Goal: Information Seeking & Learning: Learn about a topic

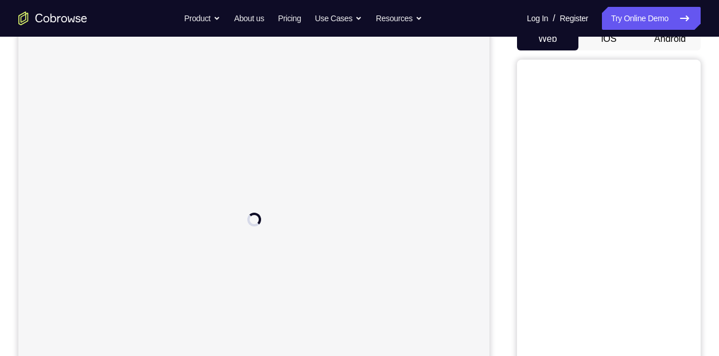
scroll to position [122, 0]
click at [610, 39] on button "iOS" at bounding box center [608, 38] width 61 height 23
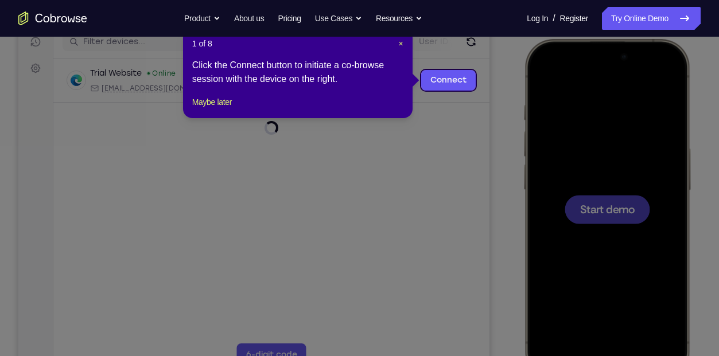
scroll to position [0, 0]
click at [401, 41] on div "1 of 8 × Click the Connect button to initiate a co-browse session with the devi…" at bounding box center [297, 73] width 229 height 89
click at [401, 41] on span "×" at bounding box center [401, 43] width 5 height 9
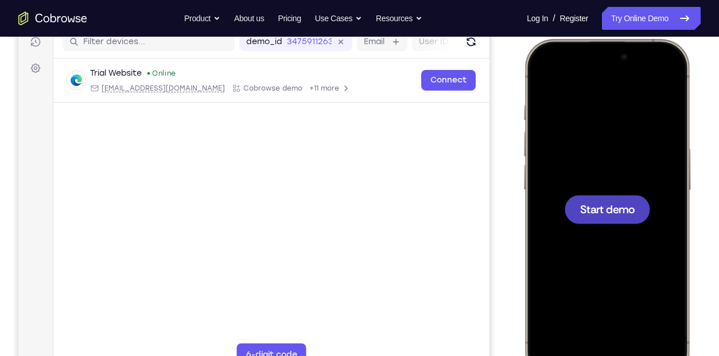
click at [613, 233] on div at bounding box center [606, 209] width 151 height 328
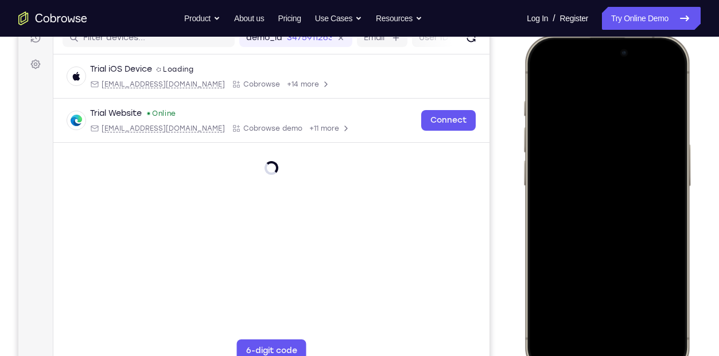
scroll to position [159, 0]
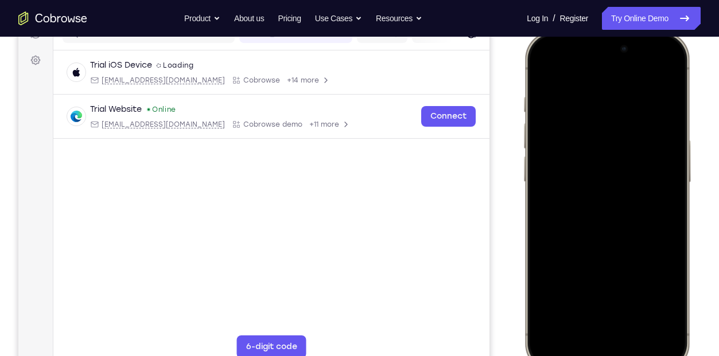
click at [545, 230] on div at bounding box center [606, 201] width 151 height 328
click at [532, 220] on div at bounding box center [606, 201] width 151 height 328
click at [552, 223] on div at bounding box center [606, 201] width 151 height 328
click at [590, 338] on div at bounding box center [606, 201] width 151 height 328
click at [597, 328] on div at bounding box center [606, 201] width 151 height 328
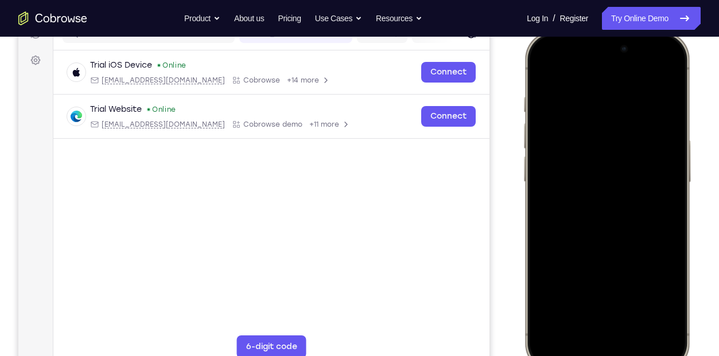
click at [599, 217] on div at bounding box center [606, 201] width 151 height 328
click at [550, 135] on div at bounding box center [606, 201] width 151 height 328
click at [556, 160] on div at bounding box center [606, 201] width 151 height 328
click at [579, 181] on div at bounding box center [606, 201] width 151 height 328
click at [667, 180] on div at bounding box center [606, 201] width 151 height 328
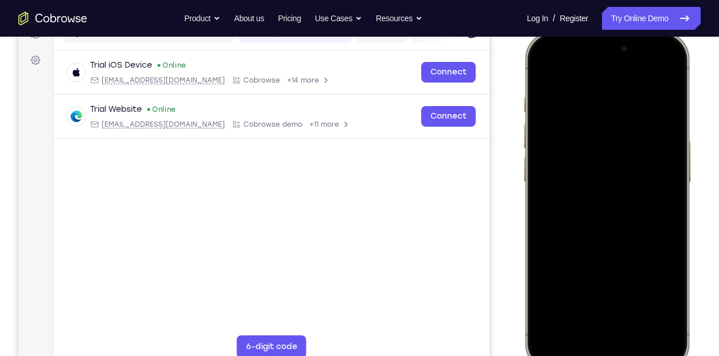
click at [612, 203] on div at bounding box center [606, 201] width 151 height 328
click at [623, 256] on div at bounding box center [606, 201] width 151 height 328
drag, startPoint x: 639, startPoint y: 228, endPoint x: 632, endPoint y: 136, distance: 92.6
click at [632, 136] on div at bounding box center [606, 201] width 151 height 328
click at [675, 132] on div at bounding box center [606, 201] width 151 height 328
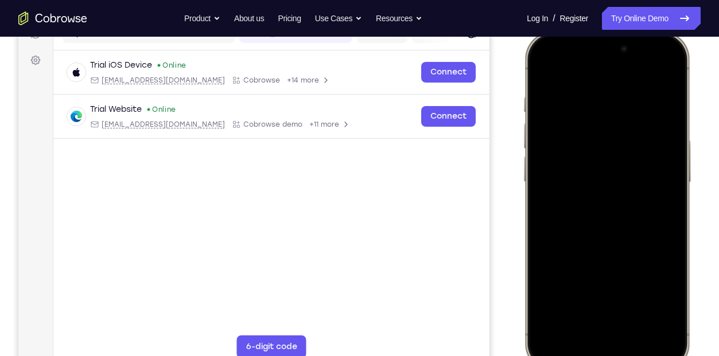
click at [675, 132] on div at bounding box center [606, 201] width 151 height 328
click at [575, 239] on div at bounding box center [606, 201] width 151 height 328
click at [571, 224] on div at bounding box center [606, 201] width 151 height 328
click at [594, 302] on div at bounding box center [606, 201] width 151 height 328
click at [638, 305] on div at bounding box center [606, 201] width 151 height 328
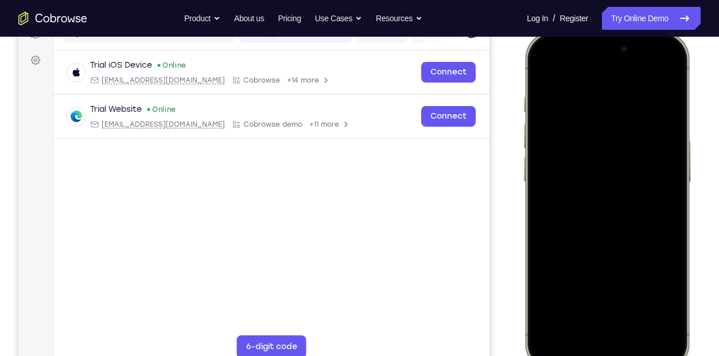
click at [607, 216] on div at bounding box center [606, 201] width 151 height 328
click at [544, 73] on div at bounding box center [606, 201] width 151 height 328
click at [596, 248] on div at bounding box center [606, 201] width 151 height 328
click at [544, 74] on div at bounding box center [606, 201] width 151 height 328
click at [594, 124] on div at bounding box center [606, 201] width 151 height 328
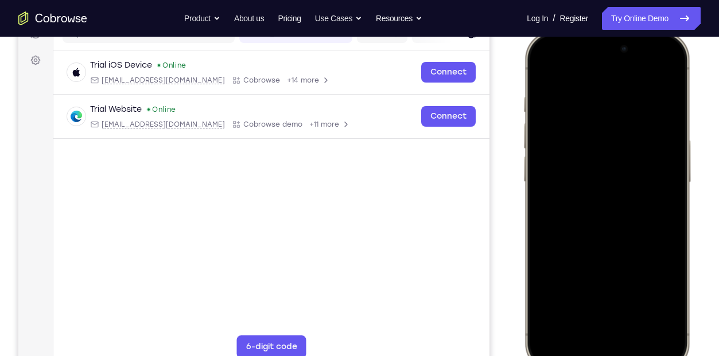
click at [585, 200] on div at bounding box center [606, 201] width 151 height 328
click at [539, 75] on div at bounding box center [606, 201] width 151 height 328
click at [597, 107] on div at bounding box center [606, 201] width 151 height 328
click at [657, 178] on div at bounding box center [606, 201] width 151 height 328
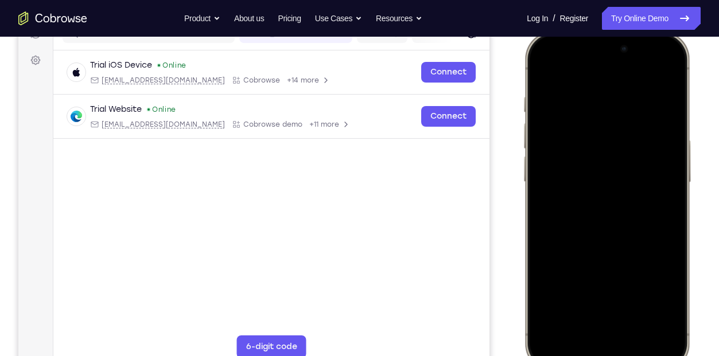
click at [656, 74] on div at bounding box center [606, 201] width 151 height 328
drag, startPoint x: 634, startPoint y: 231, endPoint x: 644, endPoint y: 71, distance: 160.3
click at [644, 71] on div at bounding box center [606, 201] width 151 height 328
drag, startPoint x: 623, startPoint y: 236, endPoint x: 621, endPoint y: 82, distance: 154.3
click at [621, 82] on div at bounding box center [606, 201] width 151 height 328
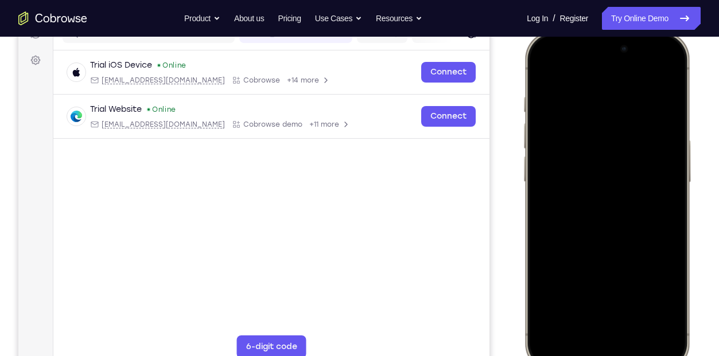
drag, startPoint x: 625, startPoint y: 235, endPoint x: 611, endPoint y: 184, distance: 52.9
click at [611, 184] on div at bounding box center [606, 201] width 151 height 328
drag, startPoint x: 611, startPoint y: 184, endPoint x: 617, endPoint y: 249, distance: 65.6
click at [617, 249] on div at bounding box center [606, 201] width 151 height 328
drag, startPoint x: 617, startPoint y: 214, endPoint x: 586, endPoint y: 92, distance: 126.0
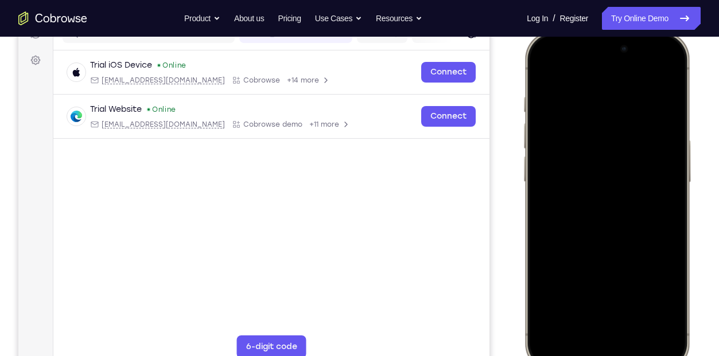
click at [586, 92] on div at bounding box center [606, 201] width 151 height 328
drag, startPoint x: 606, startPoint y: 235, endPoint x: 552, endPoint y: 58, distance: 185.4
click at [552, 58] on div at bounding box center [606, 201] width 151 height 328
click at [672, 159] on div at bounding box center [606, 201] width 151 height 328
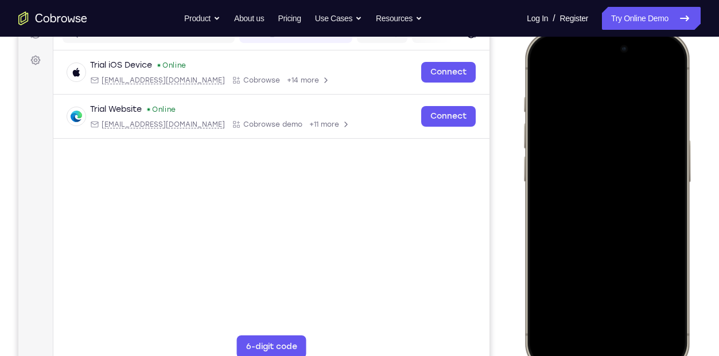
click at [672, 159] on div at bounding box center [606, 201] width 151 height 328
drag, startPoint x: 626, startPoint y: 292, endPoint x: 633, endPoint y: 120, distance: 172.2
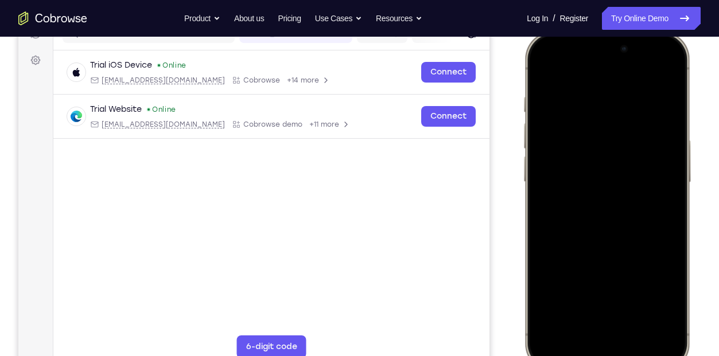
click at [633, 120] on div at bounding box center [606, 201] width 151 height 328
drag, startPoint x: 632, startPoint y: 274, endPoint x: 617, endPoint y: 129, distance: 145.3
click at [617, 129] on div at bounding box center [606, 201] width 151 height 328
drag, startPoint x: 628, startPoint y: 289, endPoint x: 602, endPoint y: 221, distance: 72.6
click at [602, 221] on div at bounding box center [606, 201] width 151 height 328
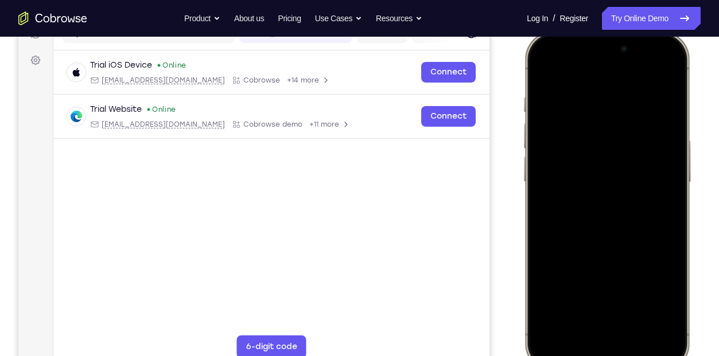
click at [574, 215] on div at bounding box center [606, 201] width 151 height 328
click at [573, 122] on div at bounding box center [606, 201] width 151 height 328
click at [578, 291] on div at bounding box center [606, 201] width 151 height 328
drag, startPoint x: 606, startPoint y: 236, endPoint x: 601, endPoint y: 122, distance: 114.3
click at [601, 122] on div at bounding box center [606, 201] width 151 height 328
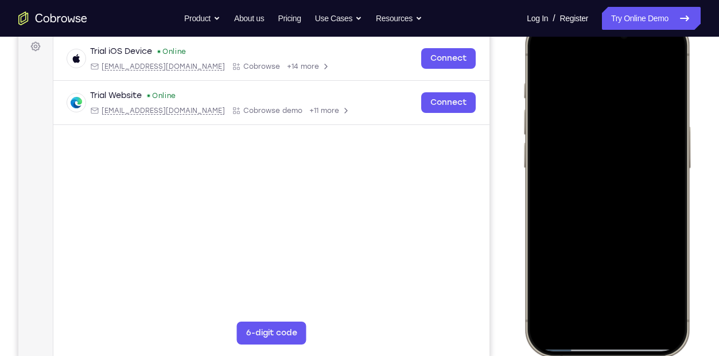
scroll to position [172, 0]
drag, startPoint x: 624, startPoint y: 244, endPoint x: 599, endPoint y: 104, distance: 142.1
click at [599, 104] on div at bounding box center [606, 188] width 151 height 328
drag, startPoint x: 622, startPoint y: 228, endPoint x: 613, endPoint y: 77, distance: 151.1
click at [613, 77] on div at bounding box center [606, 188] width 151 height 328
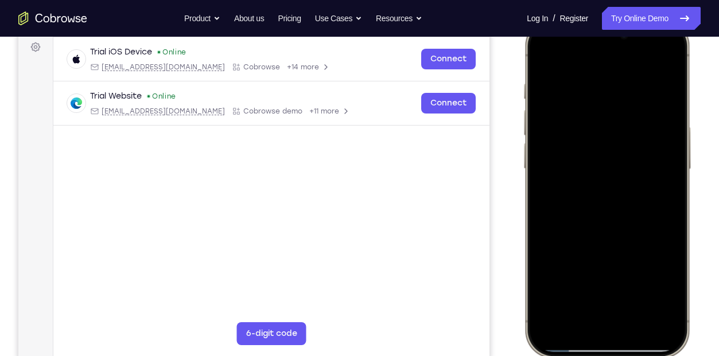
drag, startPoint x: 624, startPoint y: 256, endPoint x: 613, endPoint y: 173, distance: 84.5
click at [613, 173] on div at bounding box center [606, 188] width 151 height 328
click at [621, 243] on div at bounding box center [606, 188] width 151 height 328
drag, startPoint x: 642, startPoint y: 260, endPoint x: 637, endPoint y: 237, distance: 23.1
click at [637, 237] on div at bounding box center [606, 188] width 151 height 328
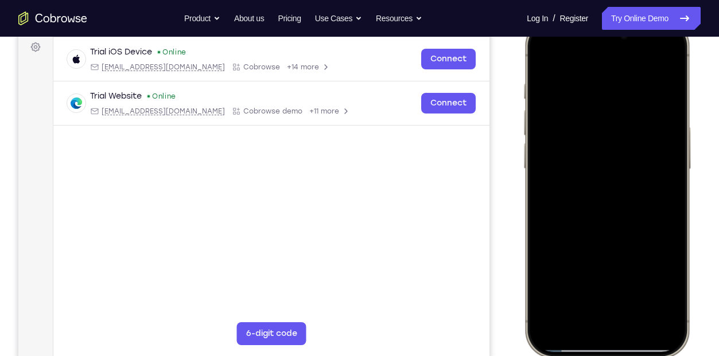
drag, startPoint x: 637, startPoint y: 275, endPoint x: 647, endPoint y: 133, distance: 142.6
click at [647, 133] on div at bounding box center [606, 188] width 151 height 328
drag, startPoint x: 626, startPoint y: 237, endPoint x: 628, endPoint y: 126, distance: 111.3
click at [628, 126] on div at bounding box center [606, 188] width 151 height 328
drag, startPoint x: 599, startPoint y: 224, endPoint x: 610, endPoint y: 49, distance: 175.9
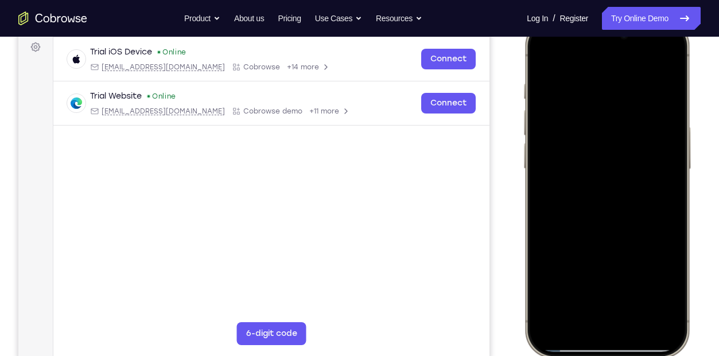
click at [610, 49] on div at bounding box center [606, 188] width 151 height 328
drag, startPoint x: 616, startPoint y: 231, endPoint x: 609, endPoint y: 220, distance: 13.2
click at [609, 220] on div at bounding box center [606, 188] width 151 height 328
click at [678, 150] on div at bounding box center [606, 188] width 151 height 328
drag, startPoint x: 626, startPoint y: 276, endPoint x: 621, endPoint y: 70, distance: 206.6
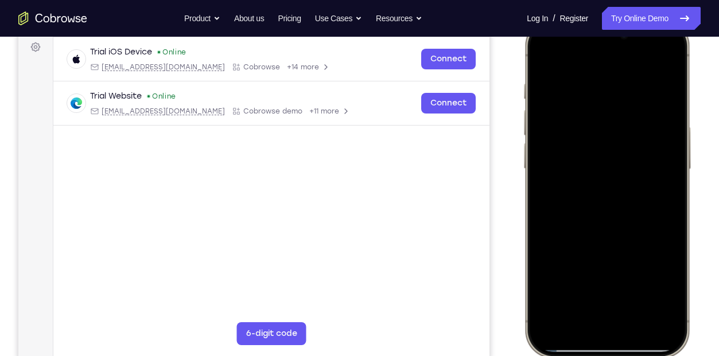
click at [621, 70] on div at bounding box center [606, 188] width 151 height 328
drag, startPoint x: 633, startPoint y: 229, endPoint x: 628, endPoint y: 39, distance: 189.9
click at [628, 39] on div at bounding box center [606, 188] width 151 height 328
drag, startPoint x: 607, startPoint y: 232, endPoint x: 585, endPoint y: 29, distance: 203.7
click at [585, 29] on div at bounding box center [606, 188] width 151 height 328
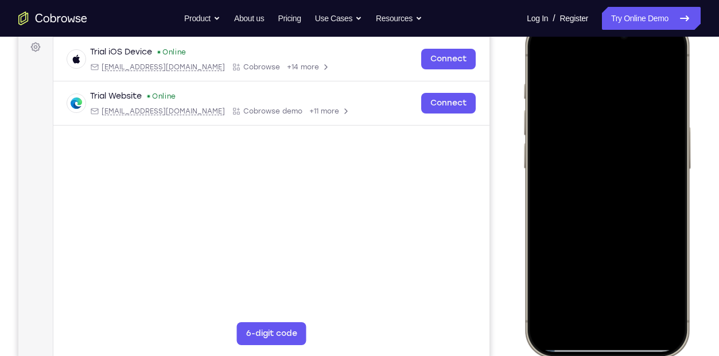
click at [639, 318] on div at bounding box center [606, 188] width 151 height 328
click at [613, 184] on div at bounding box center [606, 188] width 151 height 328
click at [552, 282] on div at bounding box center [606, 188] width 151 height 328
click at [611, 281] on div at bounding box center [606, 188] width 151 height 328
click at [598, 291] on div at bounding box center [606, 188] width 151 height 328
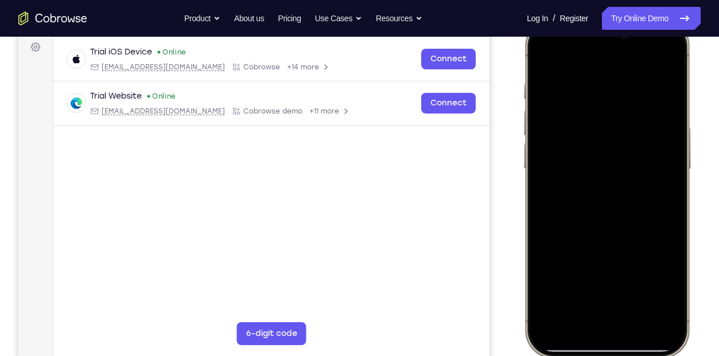
click at [564, 283] on div at bounding box center [606, 188] width 151 height 328
click at [568, 301] on div at bounding box center [606, 188] width 151 height 328
click at [567, 285] on div at bounding box center [606, 188] width 151 height 328
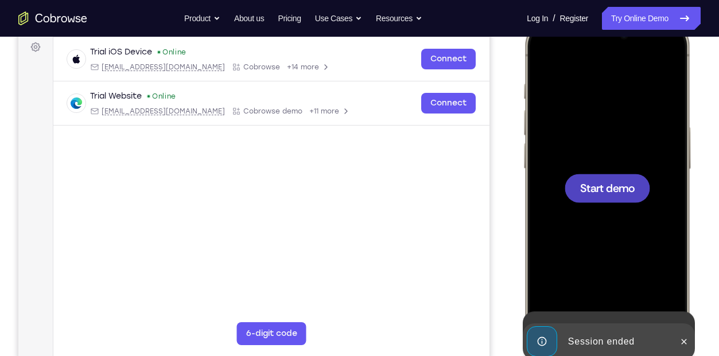
click at [657, 286] on div at bounding box center [606, 188] width 151 height 328
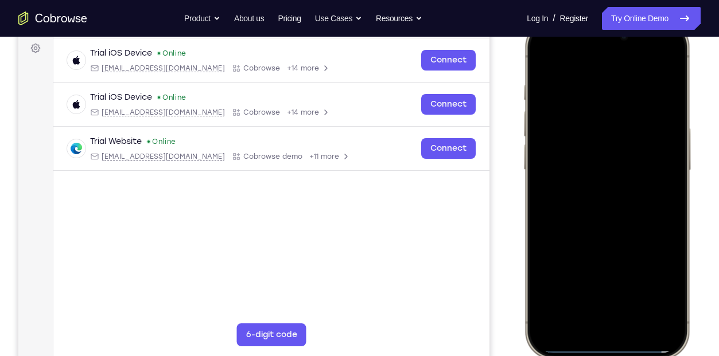
scroll to position [172, 0]
click at [558, 212] on div at bounding box center [606, 189] width 151 height 328
drag, startPoint x: 558, startPoint y: 212, endPoint x: 555, endPoint y: 171, distance: 41.4
click at [555, 171] on div at bounding box center [606, 189] width 151 height 328
drag, startPoint x: 551, startPoint y: 146, endPoint x: 646, endPoint y: 71, distance: 120.5
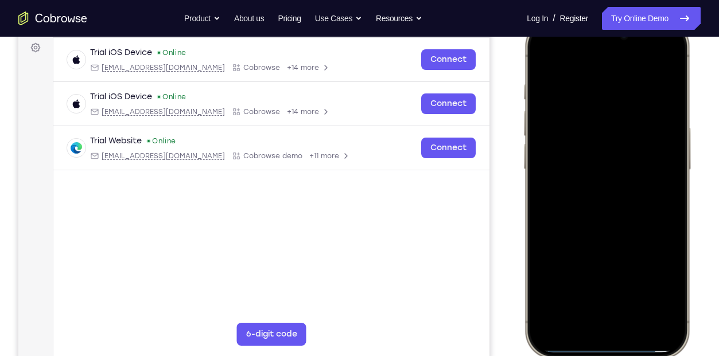
click at [646, 71] on div at bounding box center [606, 189] width 151 height 328
click at [537, 206] on div at bounding box center [606, 189] width 151 height 328
click at [588, 331] on div at bounding box center [606, 189] width 151 height 328
click at [598, 314] on div at bounding box center [606, 189] width 151 height 328
drag, startPoint x: 644, startPoint y: 253, endPoint x: 626, endPoint y: 176, distance: 78.8
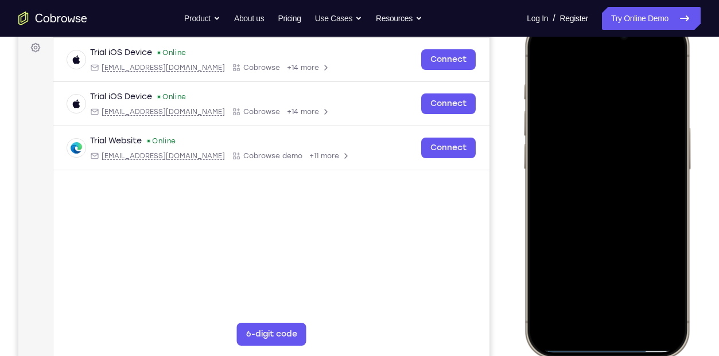
click at [626, 176] on div at bounding box center [606, 189] width 151 height 328
drag, startPoint x: 613, startPoint y: 245, endPoint x: 589, endPoint y: 130, distance: 117.1
click at [589, 130] on div at bounding box center [606, 189] width 151 height 328
drag, startPoint x: 599, startPoint y: 252, endPoint x: 578, endPoint y: 105, distance: 148.4
click at [578, 105] on div at bounding box center [606, 189] width 151 height 328
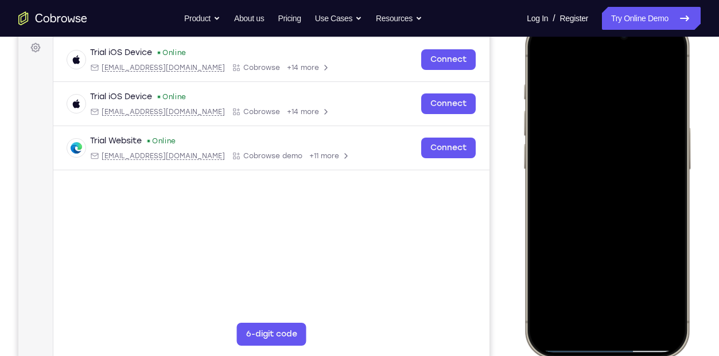
drag, startPoint x: 611, startPoint y: 174, endPoint x: 605, endPoint y: 44, distance: 130.3
click at [605, 44] on div at bounding box center [606, 189] width 151 height 328
drag, startPoint x: 609, startPoint y: 216, endPoint x: 626, endPoint y: 48, distance: 168.4
click at [626, 48] on div at bounding box center [606, 189] width 151 height 328
drag, startPoint x: 598, startPoint y: 182, endPoint x: 545, endPoint y: 383, distance: 207.6
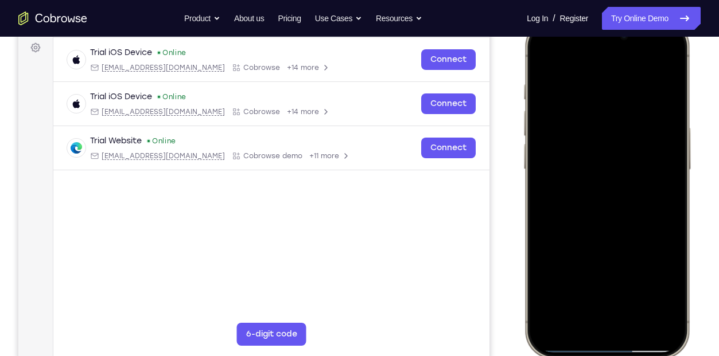
click at [545, 356] on html "Online web based iOS Simulators and Android Emulators. Run iPhone, iPad, Mobile…" at bounding box center [609, 190] width 172 height 344
drag, startPoint x: 609, startPoint y: 219, endPoint x: 594, endPoint y: 38, distance: 181.9
click at [594, 38] on div at bounding box center [606, 189] width 151 height 328
drag, startPoint x: 602, startPoint y: 228, endPoint x: 600, endPoint y: 54, distance: 173.2
click at [600, 54] on div at bounding box center [606, 189] width 151 height 328
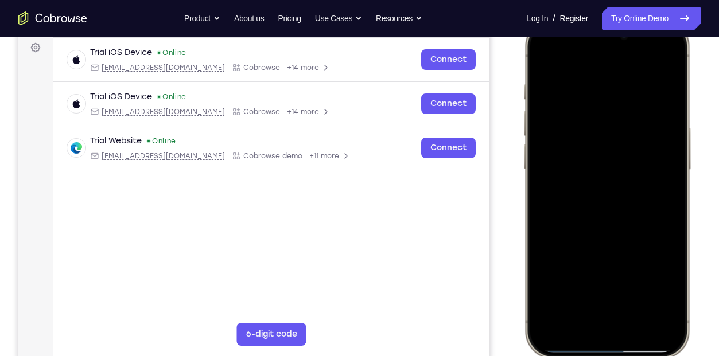
drag, startPoint x: 604, startPoint y: 219, endPoint x: 1124, endPoint y: 35, distance: 551.9
click at [602, 18] on html "Online web based iOS Simulators and Android Emulators. Run iPhone, iPad, Mobile…" at bounding box center [609, 190] width 172 height 344
drag, startPoint x: 626, startPoint y: 159, endPoint x: 634, endPoint y: 248, distance: 89.9
click at [634, 248] on div at bounding box center [606, 189] width 151 height 328
drag, startPoint x: 637, startPoint y: 102, endPoint x: 585, endPoint y: 378, distance: 281.5
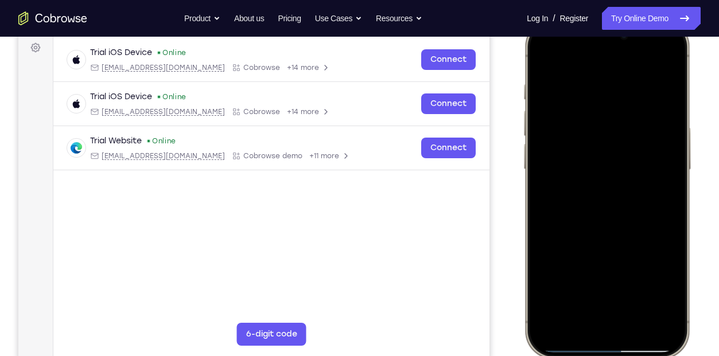
click at [585, 356] on html "Online web based iOS Simulators and Android Emulators. Run iPhone, iPad, Mobile…" at bounding box center [609, 190] width 172 height 344
click at [624, 117] on div at bounding box center [606, 189] width 151 height 328
drag, startPoint x: 624, startPoint y: 117, endPoint x: 608, endPoint y: 198, distance: 82.4
click at [608, 198] on div at bounding box center [606, 189] width 151 height 328
